Goal: Navigation & Orientation: Find specific page/section

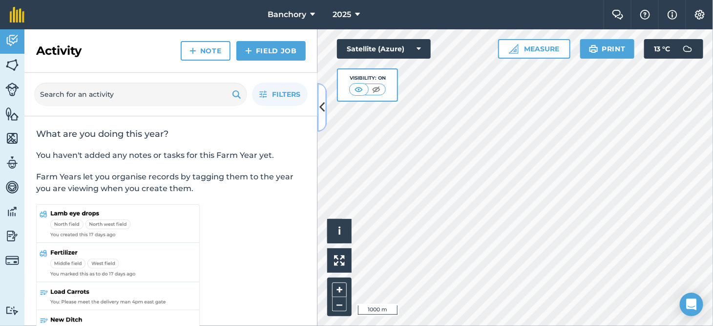
click at [321, 105] on icon at bounding box center [321, 107] width 5 height 17
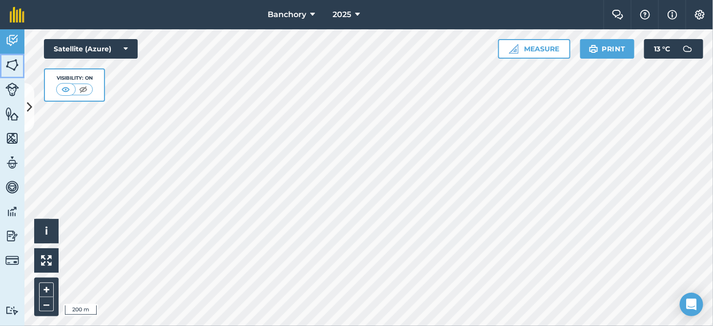
drag, startPoint x: 16, startPoint y: 71, endPoint x: 19, endPoint y: 80, distance: 8.8
click at [16, 71] on img at bounding box center [12, 65] width 14 height 15
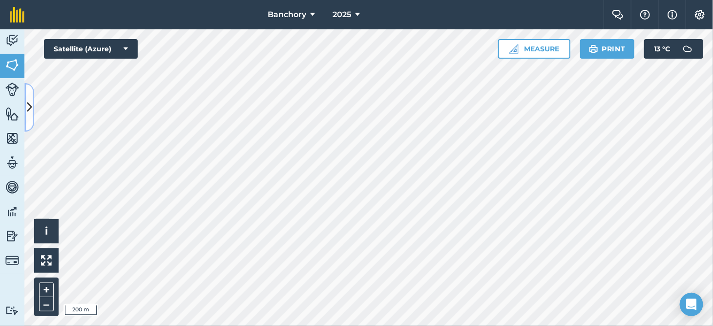
click at [33, 105] on button at bounding box center [29, 107] width 10 height 49
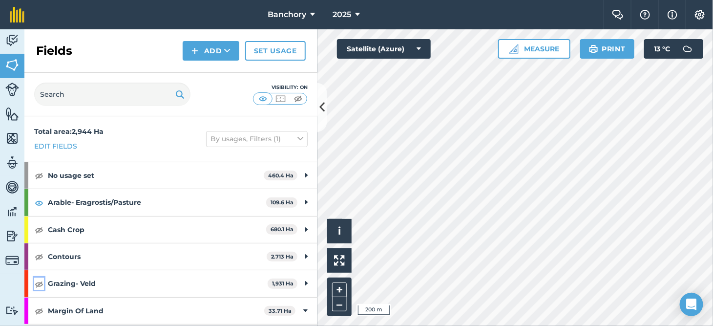
click at [35, 283] on img at bounding box center [39, 284] width 9 height 12
click at [325, 100] on button at bounding box center [322, 107] width 10 height 49
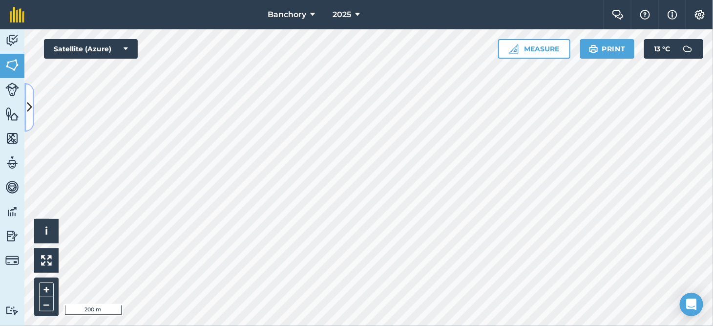
click at [28, 105] on icon at bounding box center [29, 107] width 5 height 17
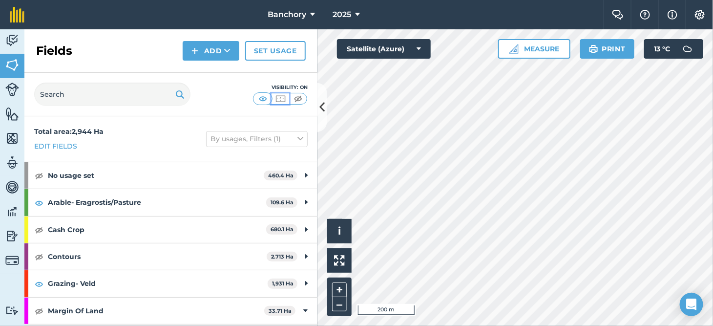
click at [285, 100] on img at bounding box center [280, 99] width 12 height 10
click at [322, 112] on icon at bounding box center [321, 107] width 5 height 17
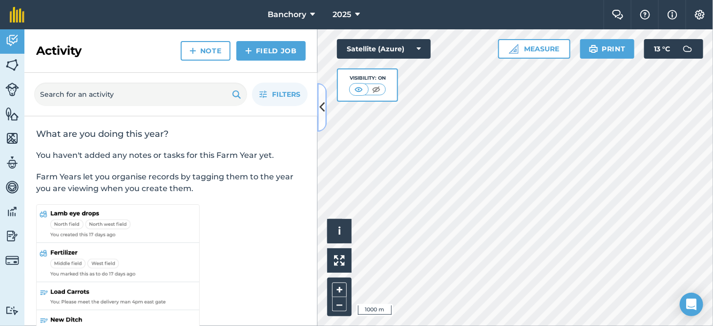
click at [323, 106] on icon at bounding box center [321, 107] width 5 height 17
